Goal: Task Accomplishment & Management: Manage account settings

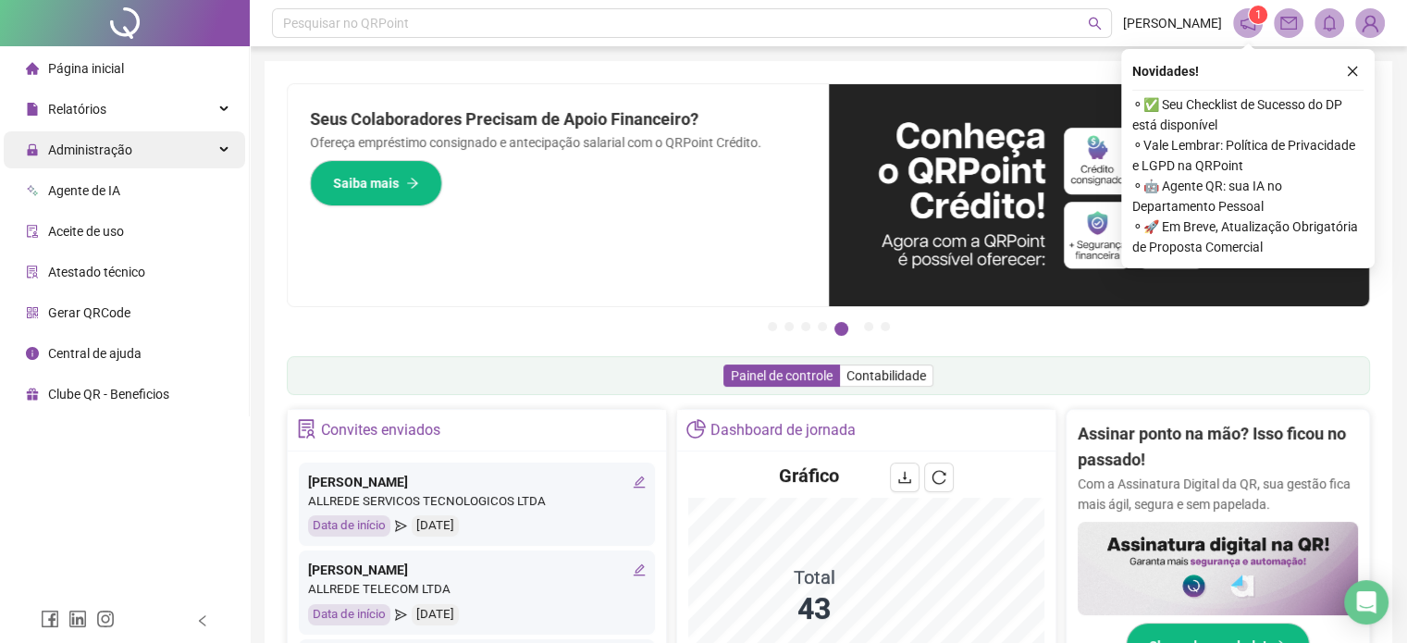
click at [100, 157] on span "Administração" at bounding box center [90, 149] width 84 height 15
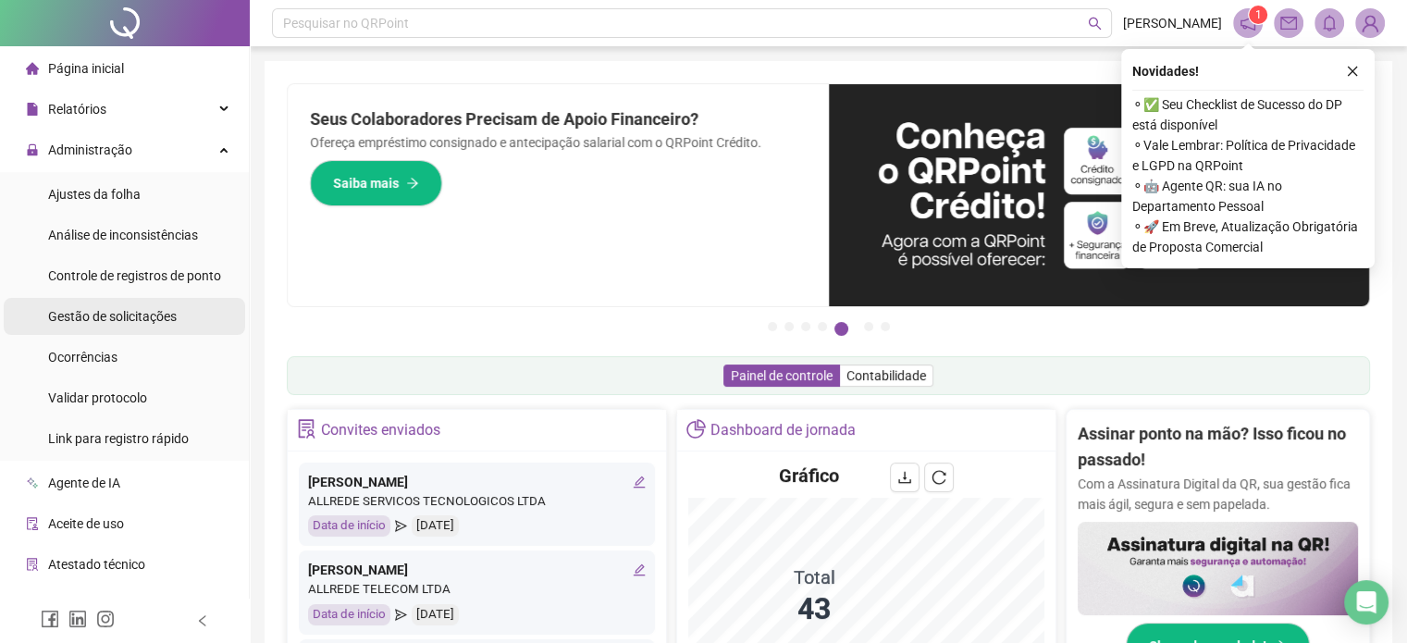
click at [99, 311] on span "Gestão de solicitações" at bounding box center [112, 316] width 129 height 15
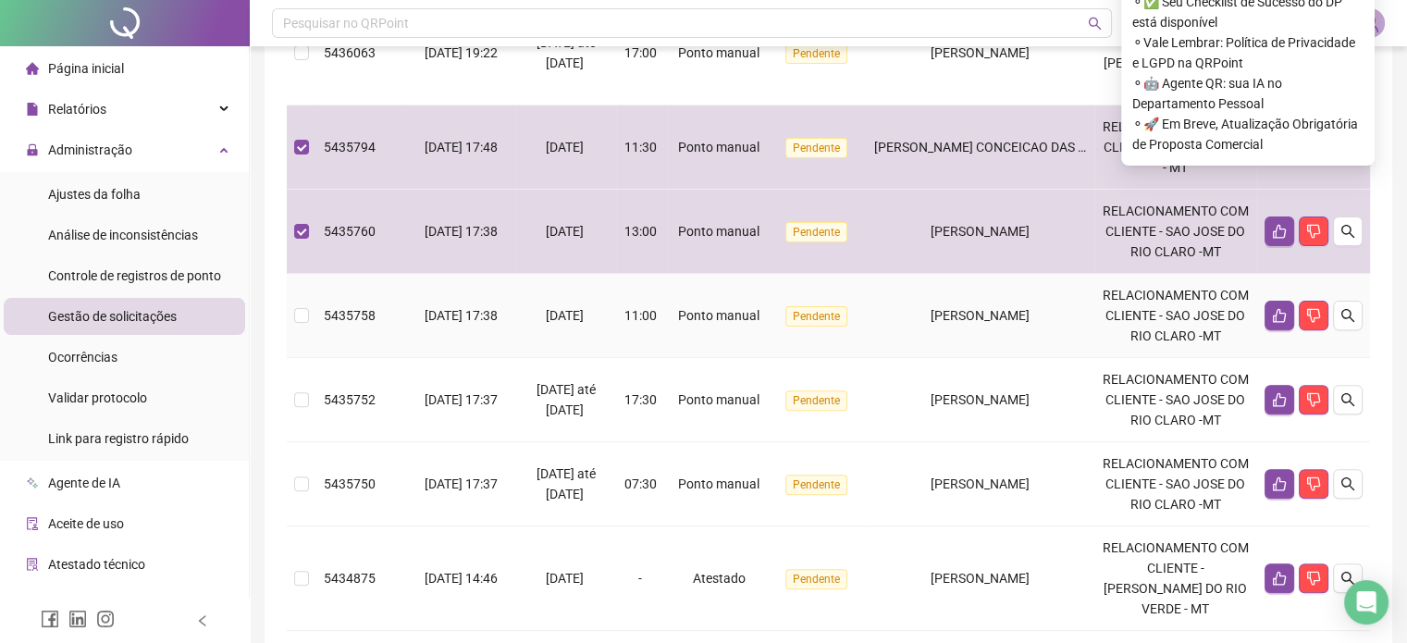
scroll to position [555, 0]
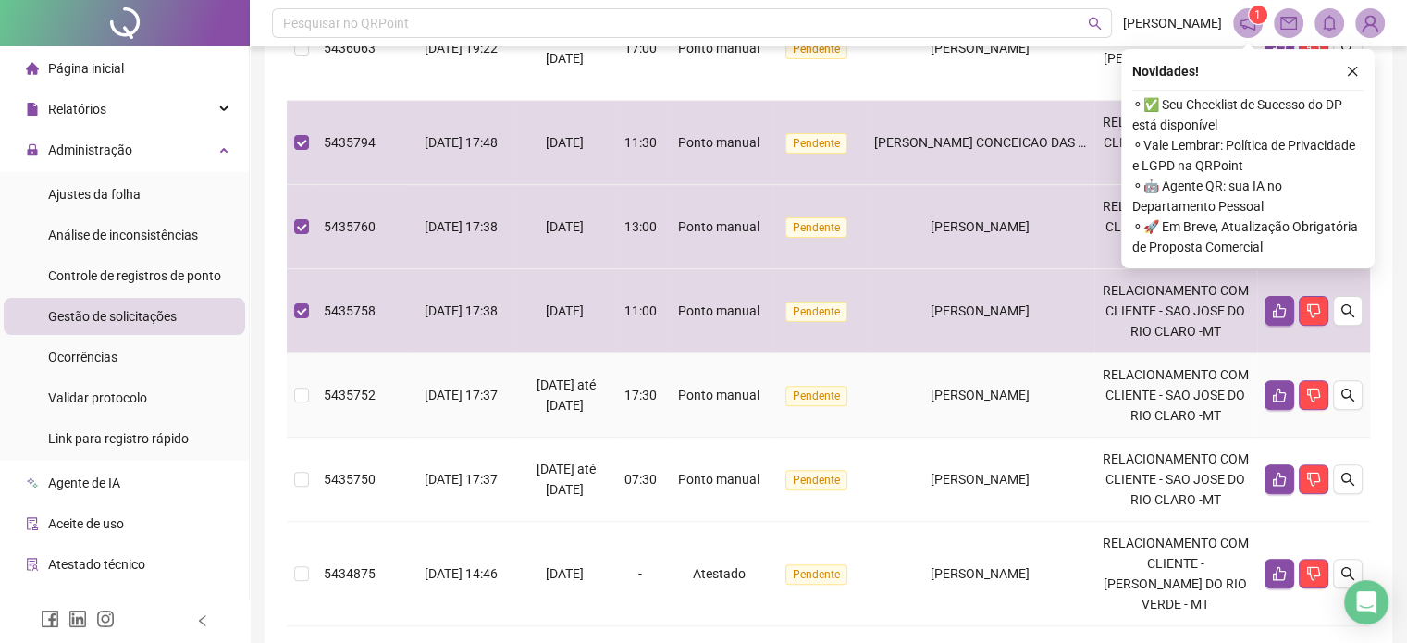
click at [314, 425] on td at bounding box center [302, 395] width 30 height 84
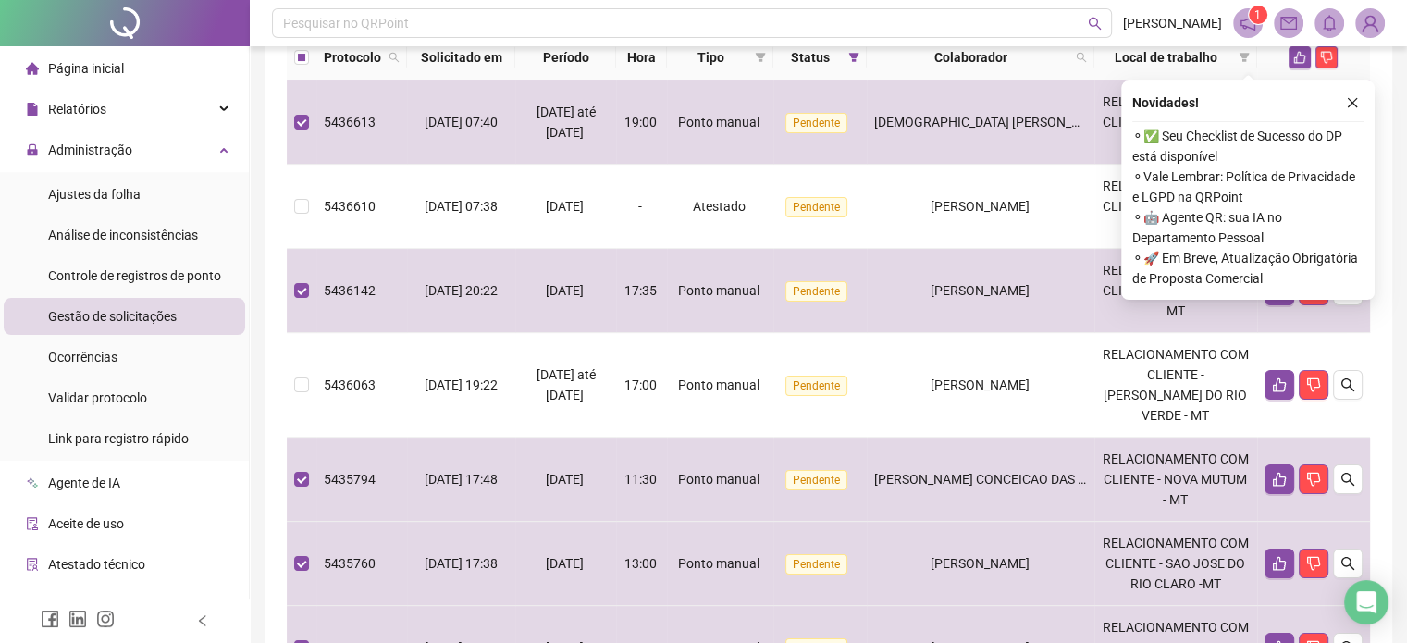
scroll to position [251, 0]
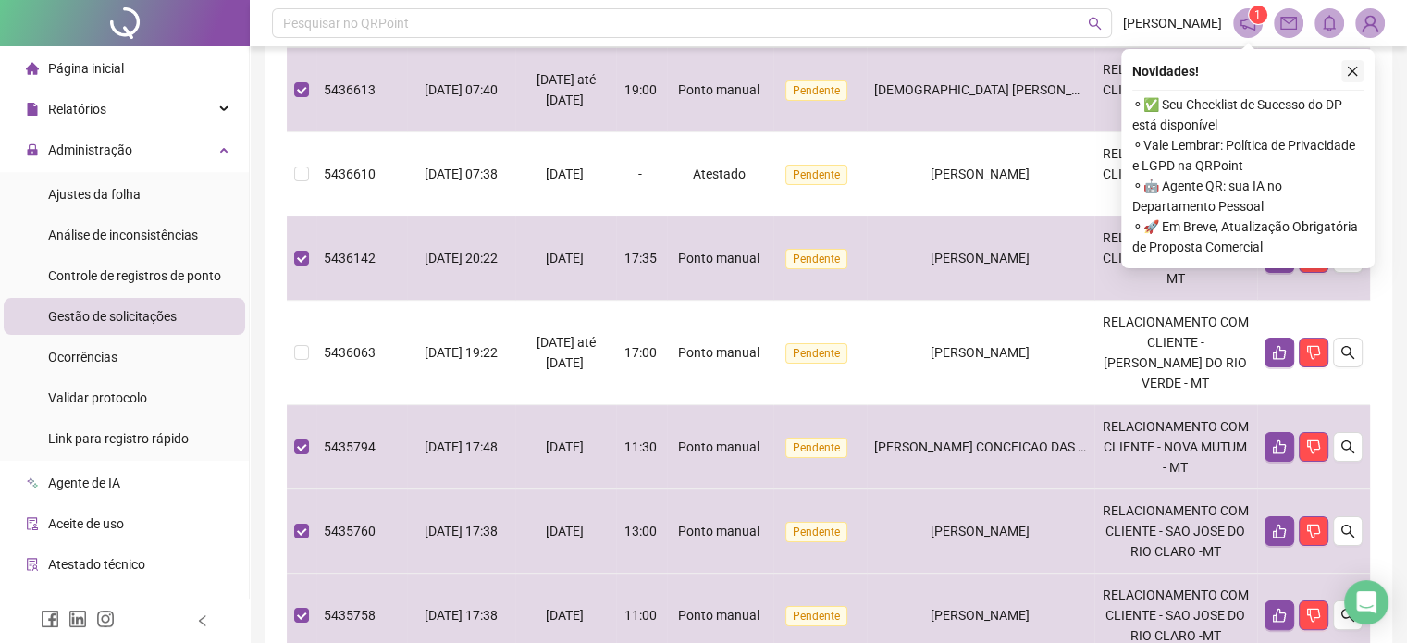
click at [1352, 65] on icon "close" at bounding box center [1352, 71] width 13 height 13
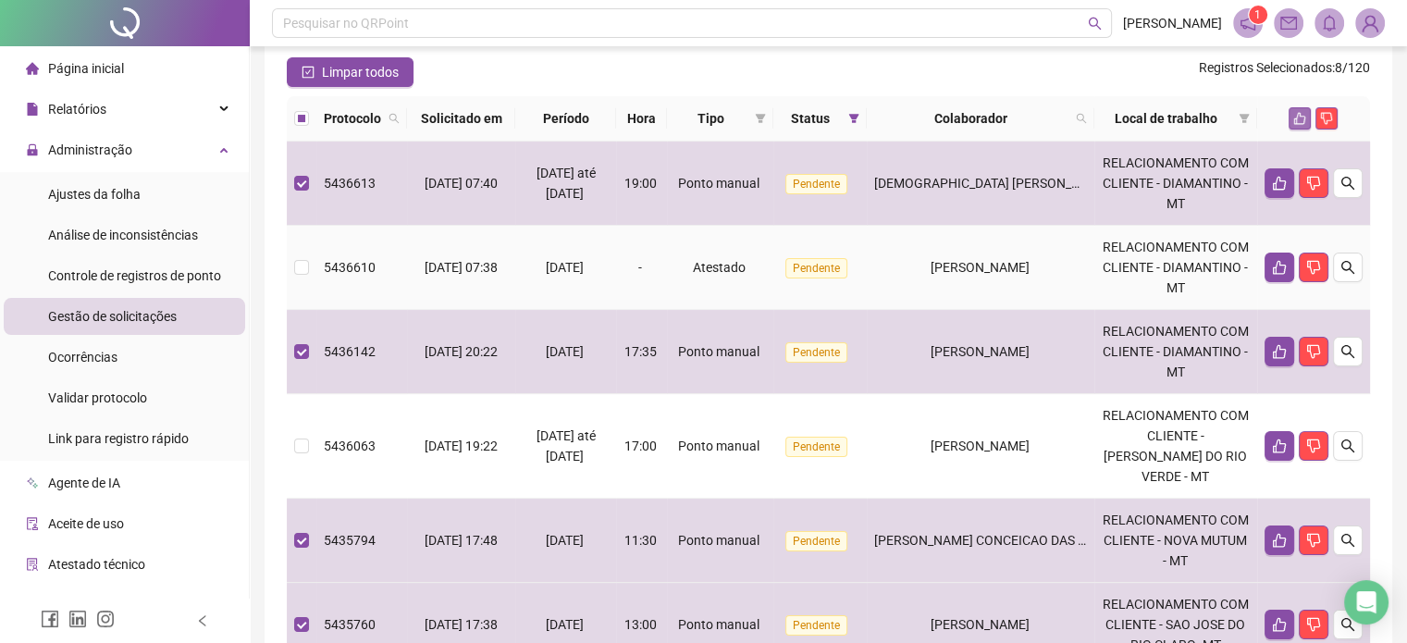
scroll to position [66, 0]
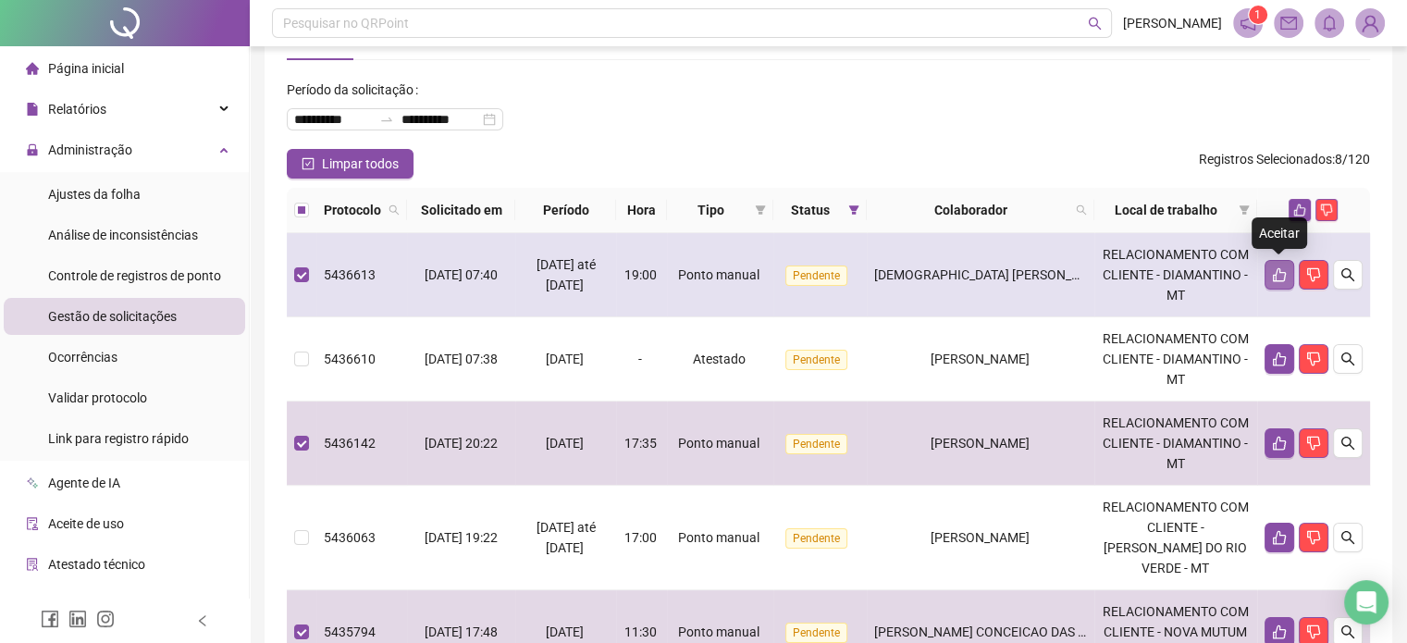
click at [1277, 284] on button "button" at bounding box center [1279, 275] width 30 height 30
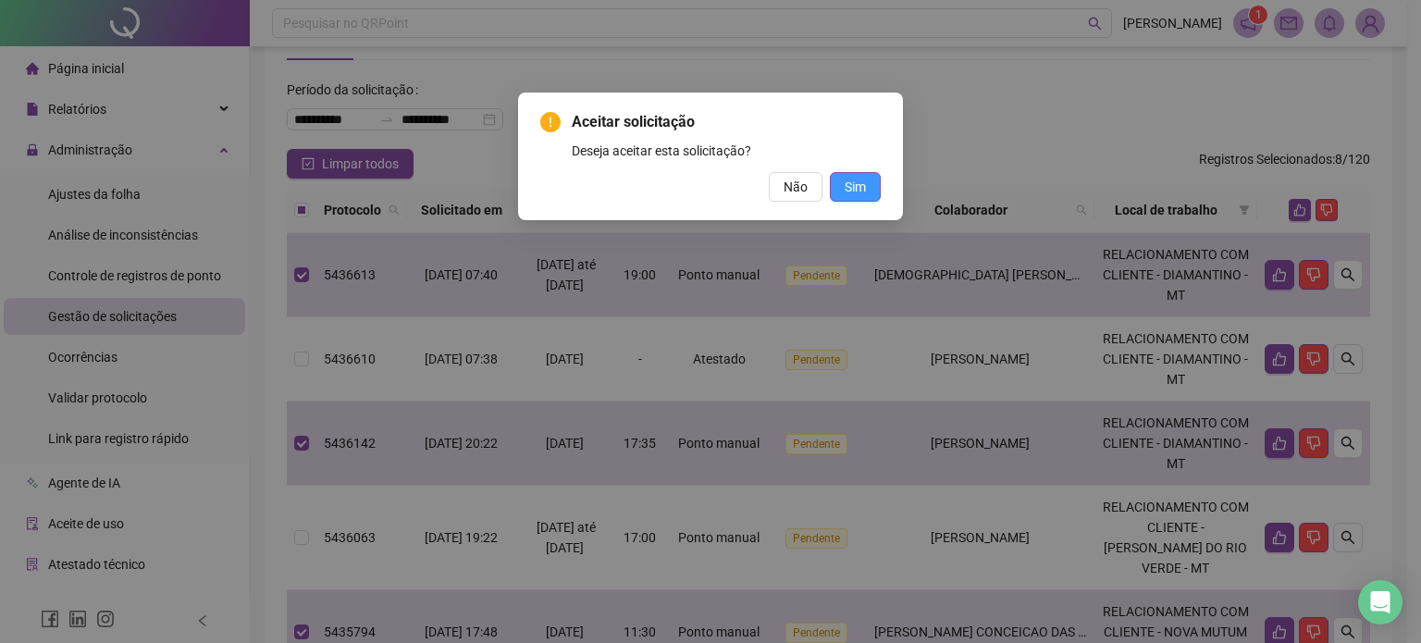
click at [866, 177] on button "Sim" at bounding box center [855, 187] width 51 height 30
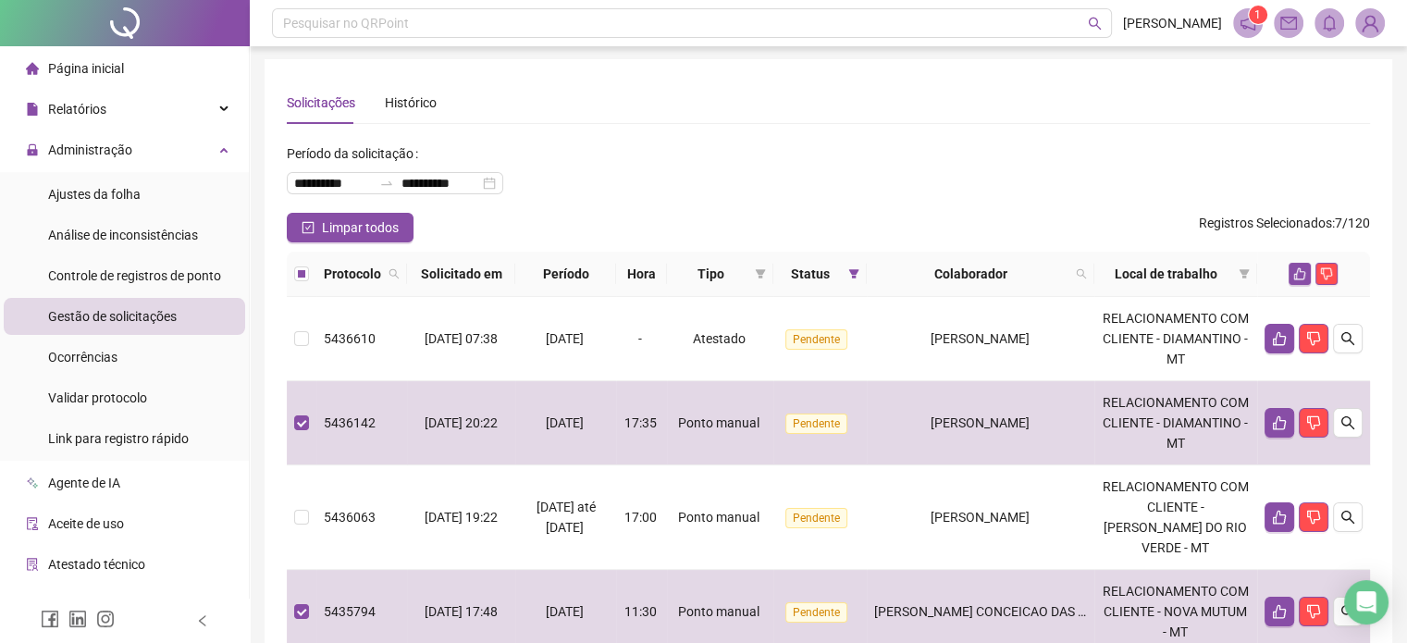
scroll to position [0, 0]
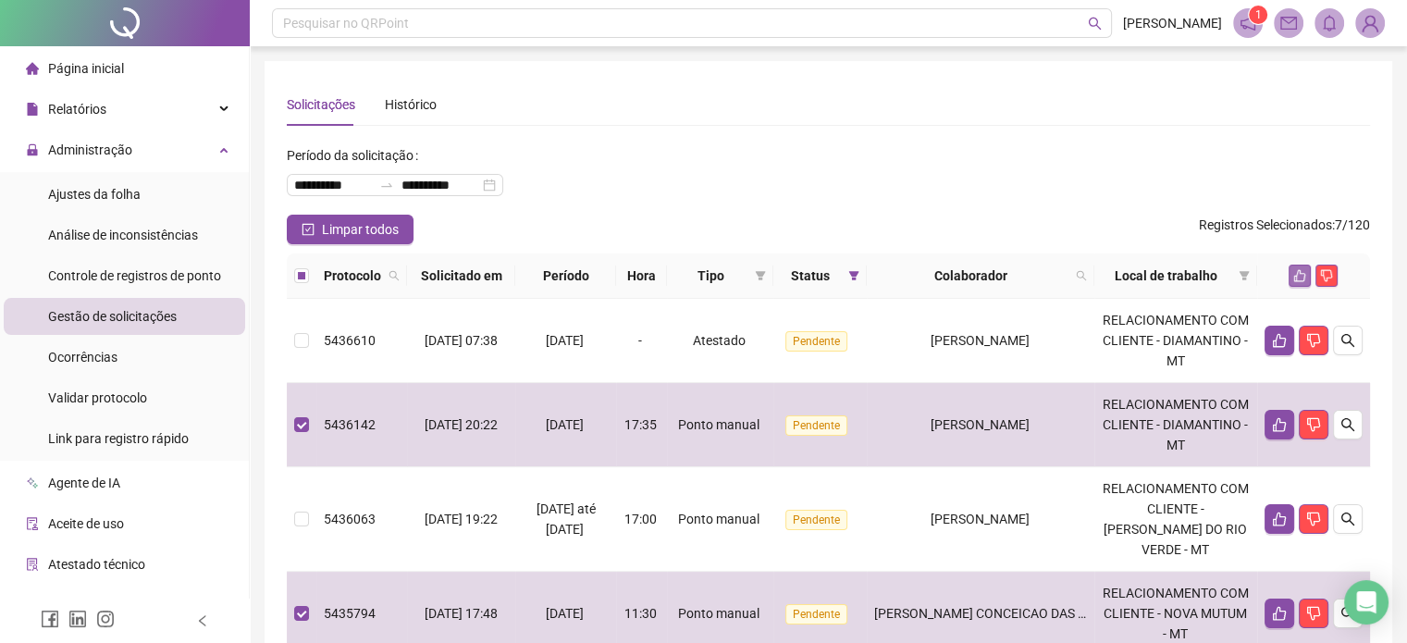
click at [1298, 277] on icon "like" at bounding box center [1299, 275] width 13 height 13
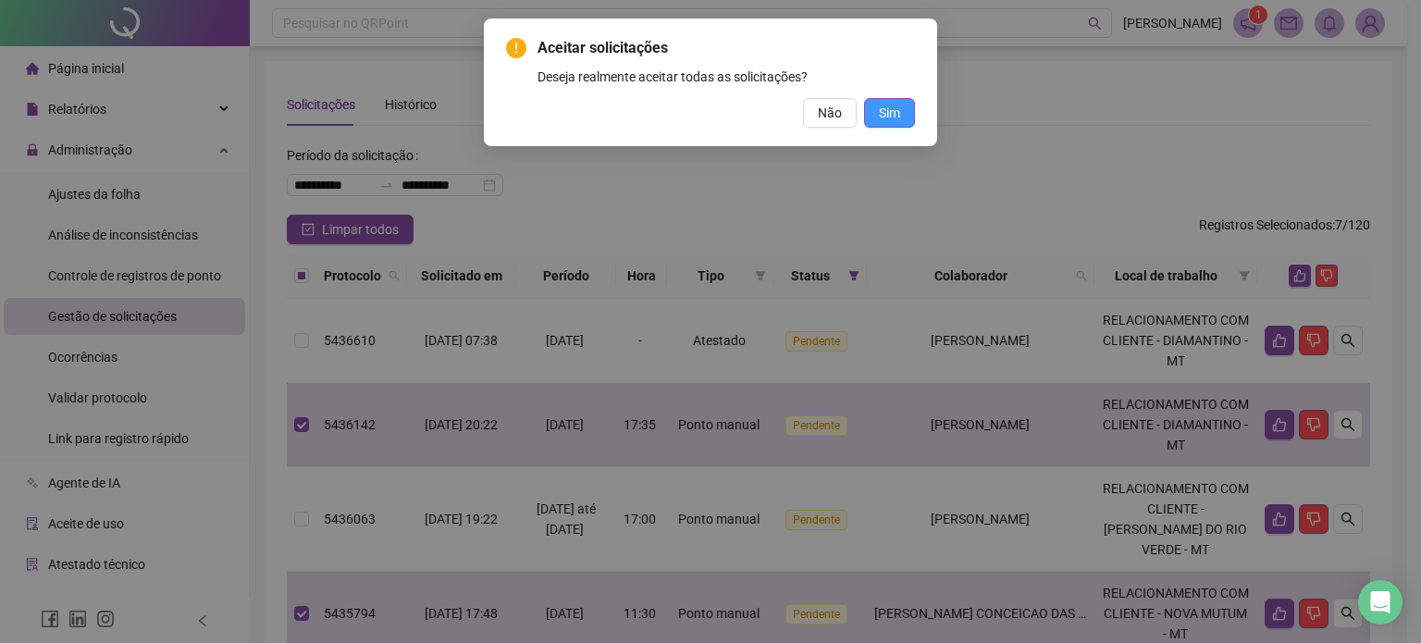
click at [903, 119] on button "Sim" at bounding box center [889, 113] width 51 height 30
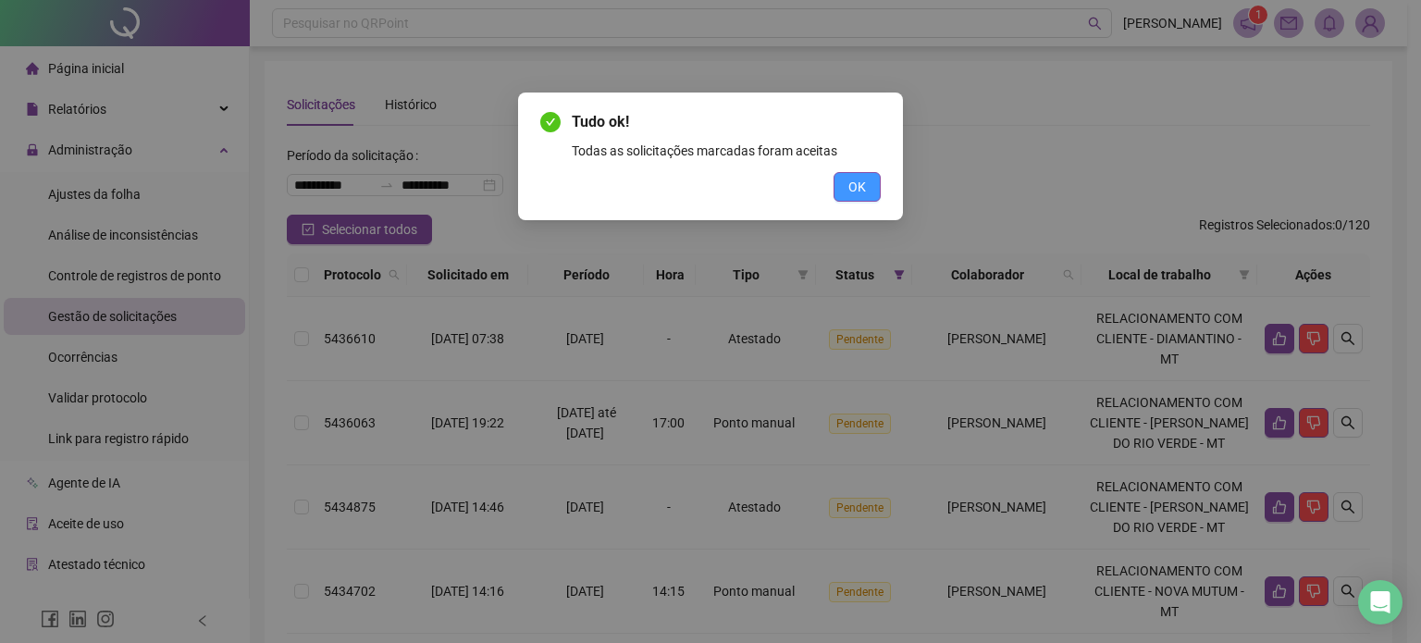
click at [857, 191] on span "OK" at bounding box center [857, 187] width 18 height 20
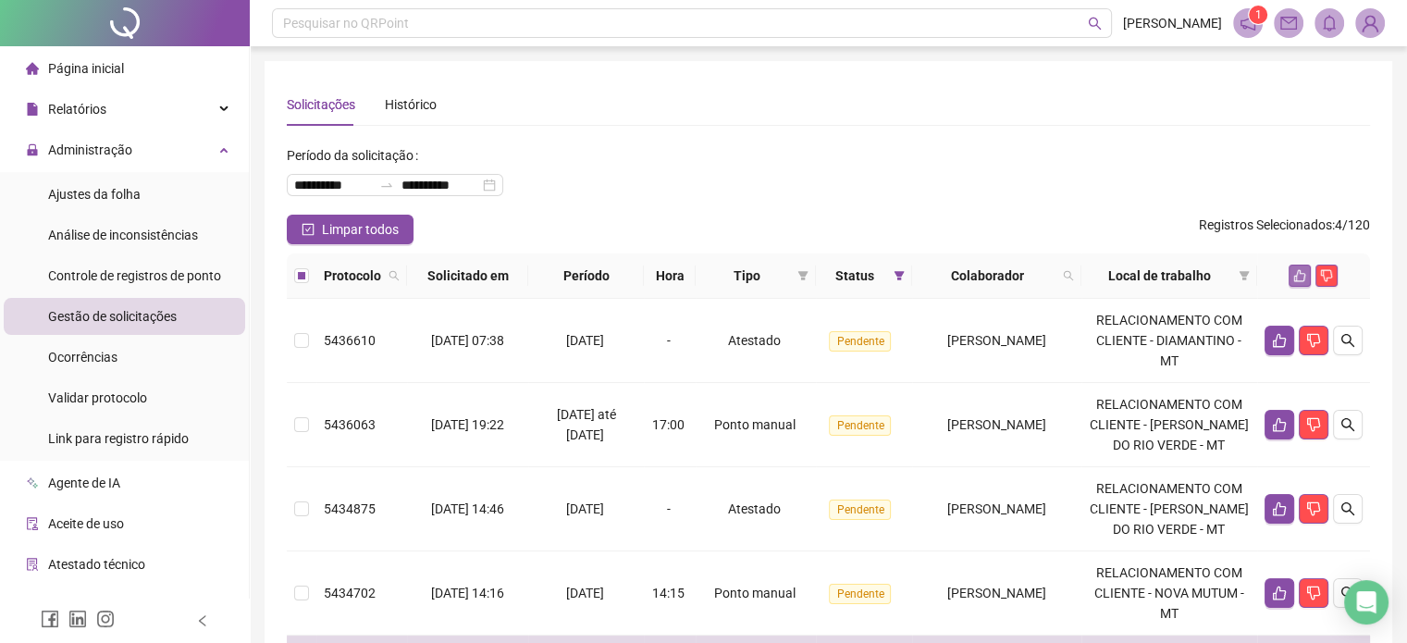
click at [1295, 274] on icon "like" at bounding box center [1299, 275] width 13 height 13
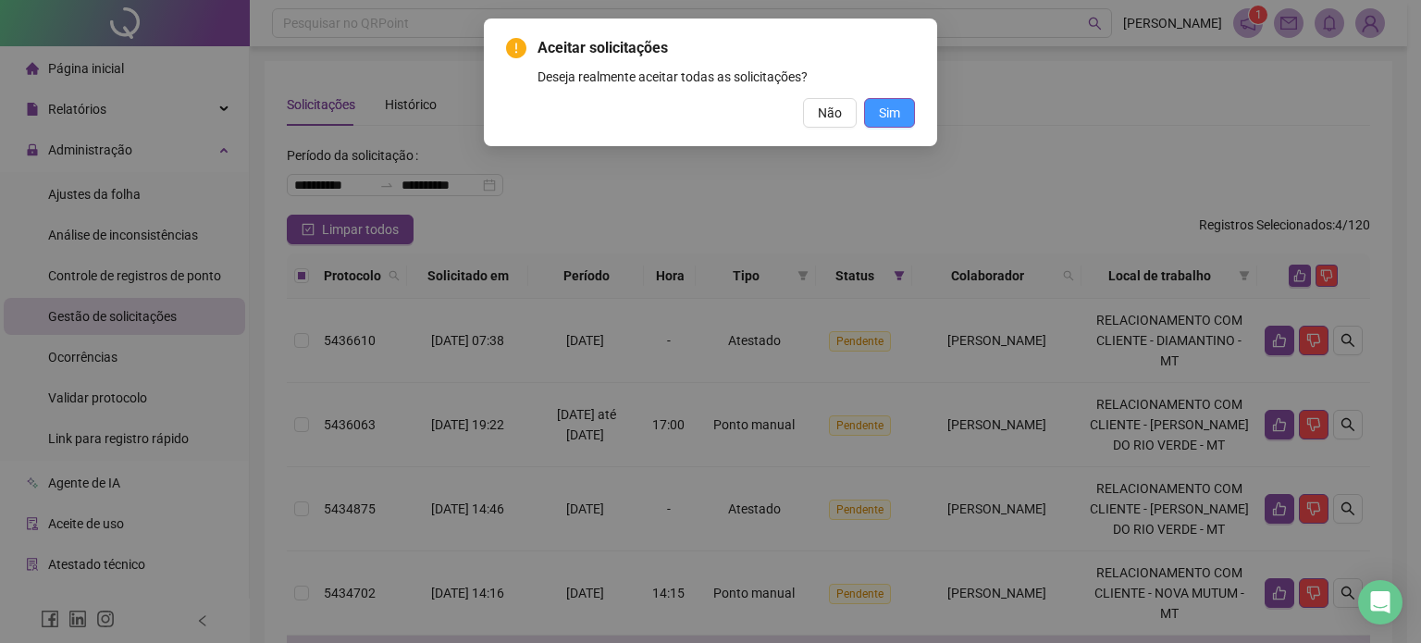
click at [905, 118] on button "Sim" at bounding box center [889, 113] width 51 height 30
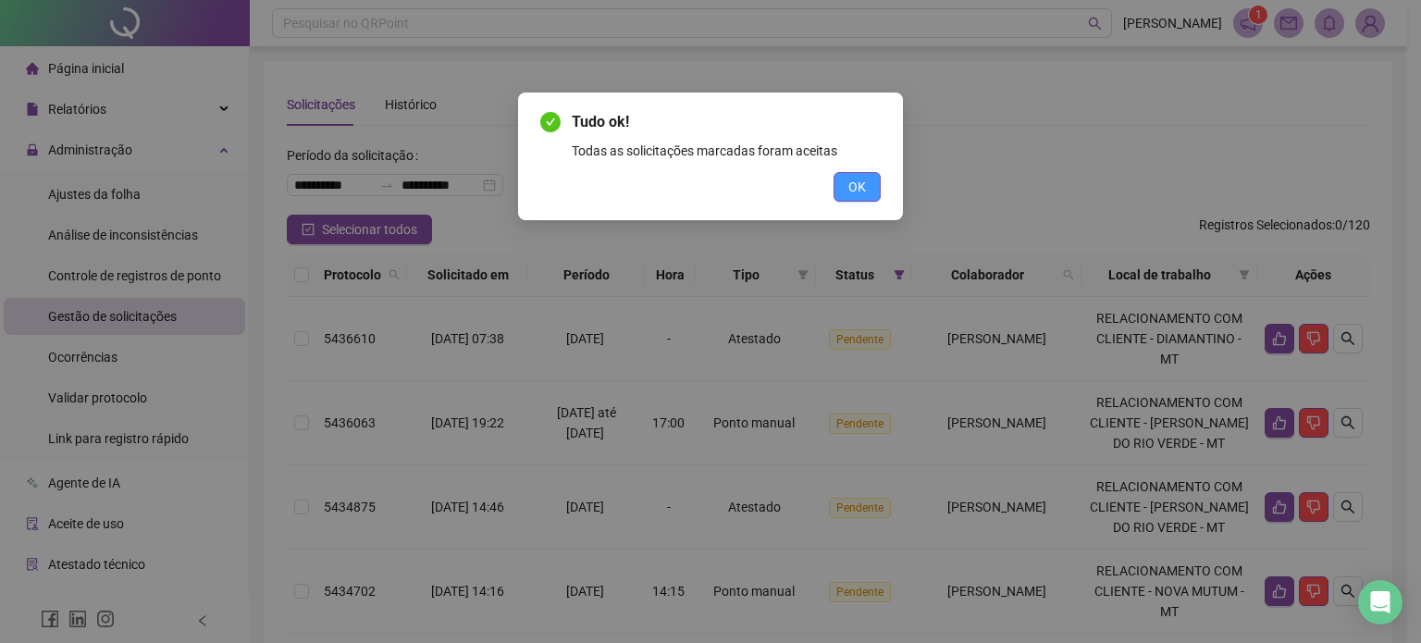
click at [864, 196] on span "OK" at bounding box center [857, 187] width 18 height 20
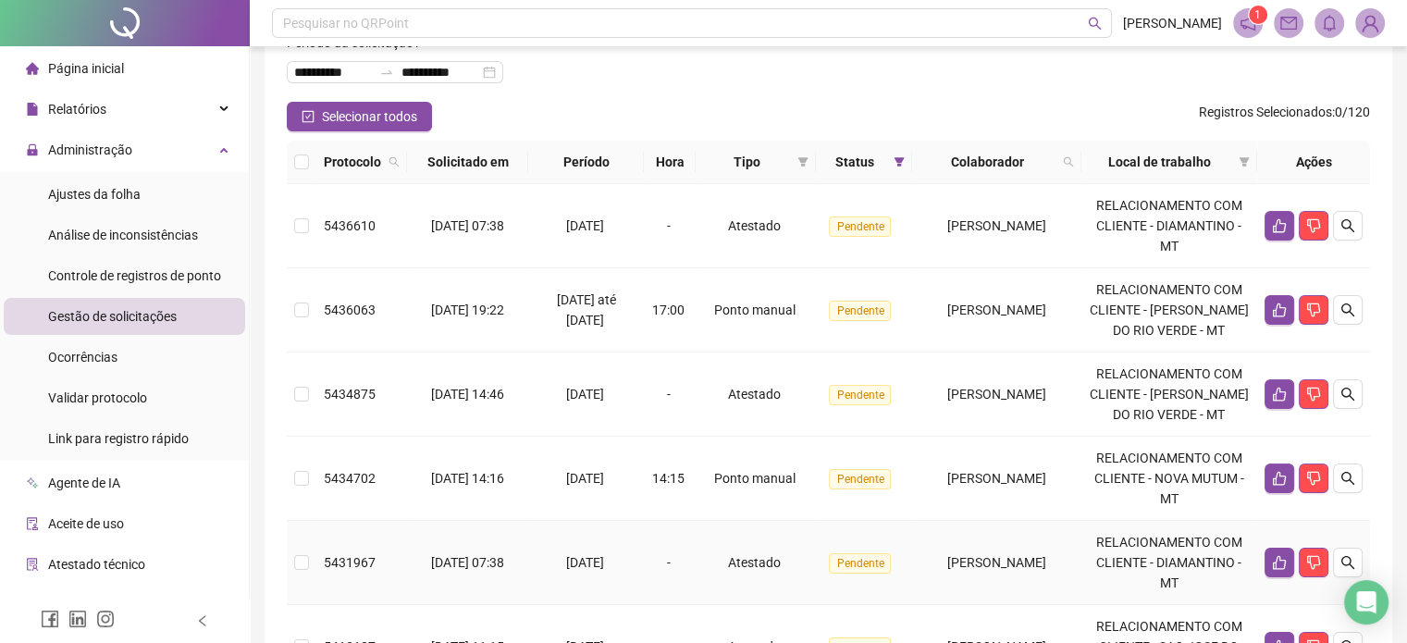
scroll to position [92, 0]
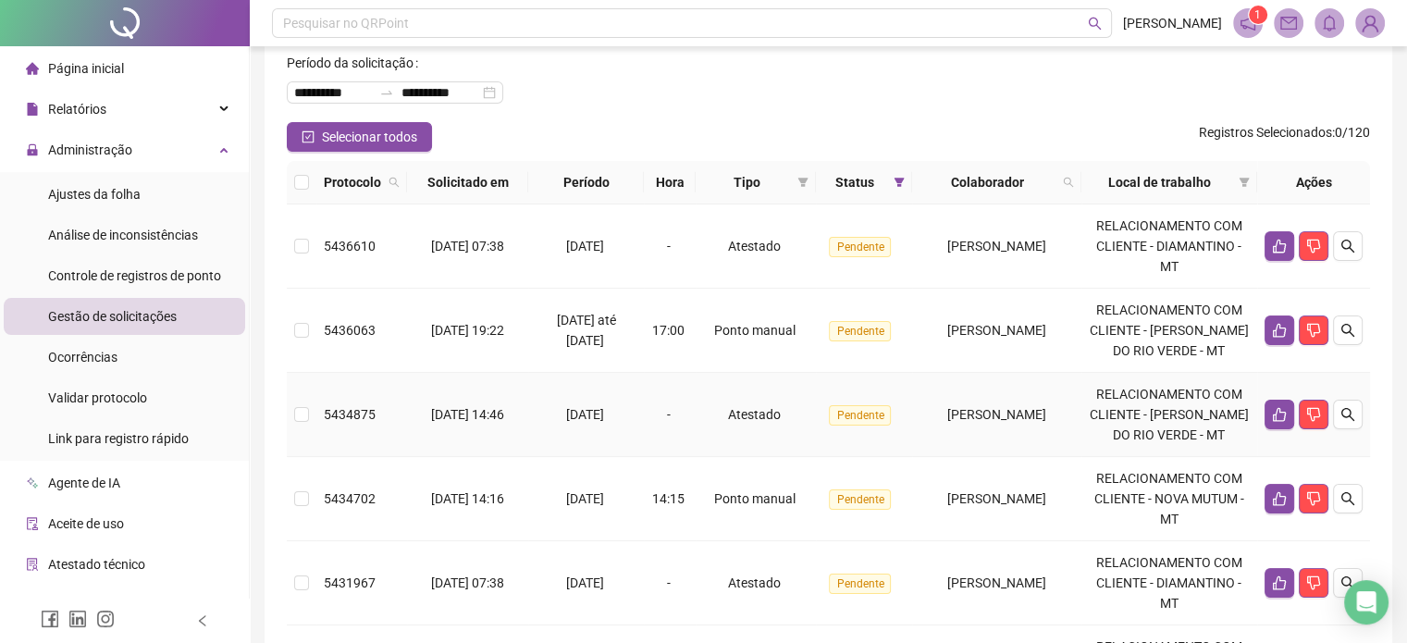
click at [366, 445] on td "5434875" at bounding box center [361, 415] width 91 height 84
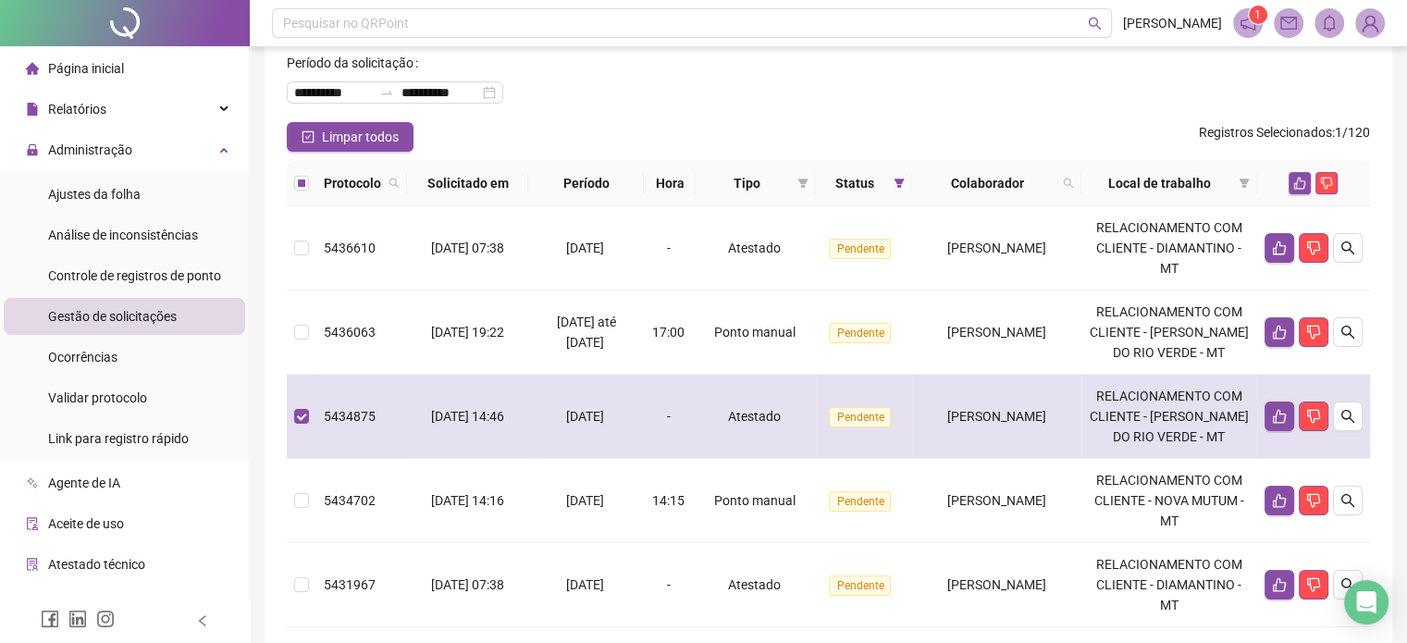
click at [392, 446] on td "5434875" at bounding box center [361, 417] width 91 height 84
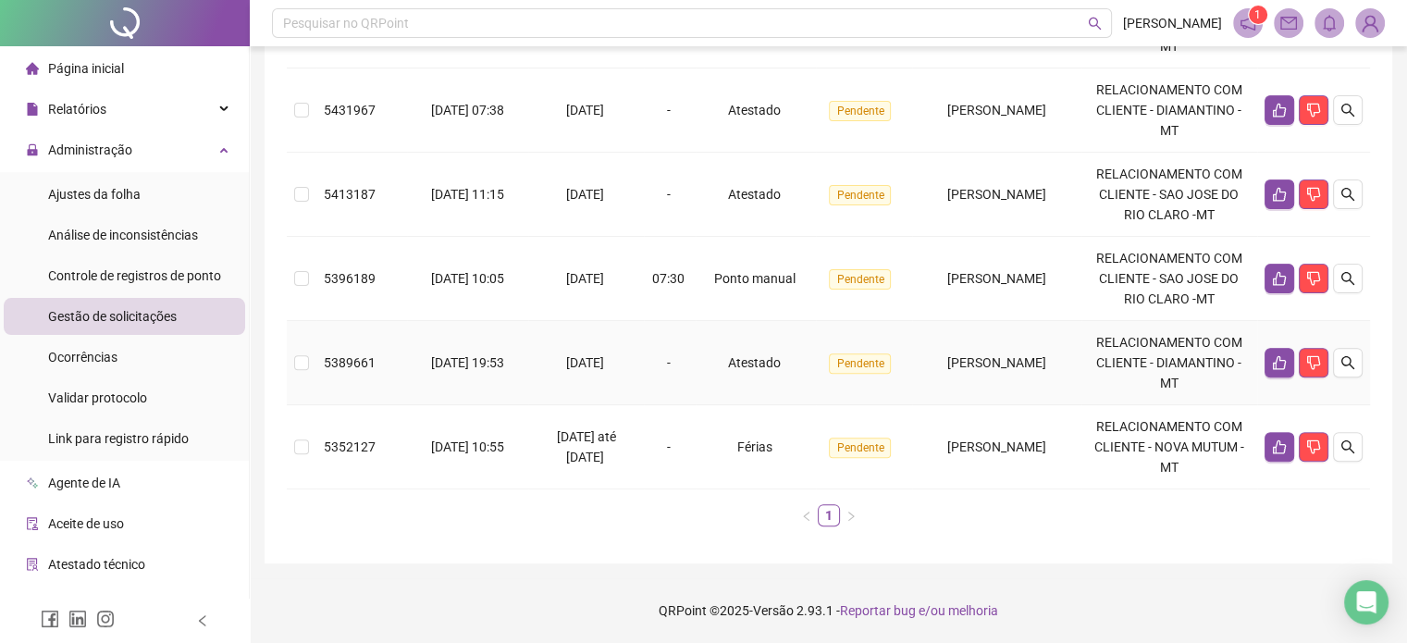
scroll to position [603, 0]
